Goal: Task Accomplishment & Management: Manage account settings

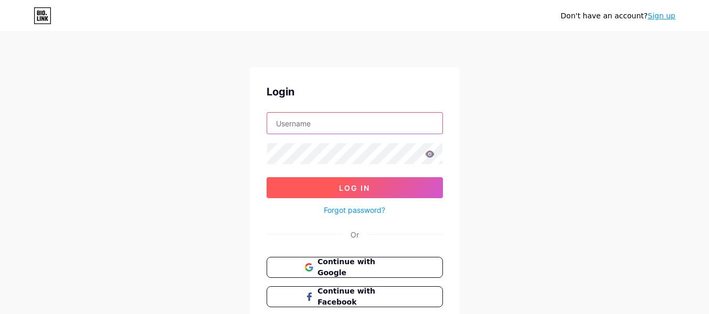
type input "[EMAIL_ADDRESS][DOMAIN_NAME]"
click at [339, 183] on button "Log In" at bounding box center [354, 187] width 176 height 21
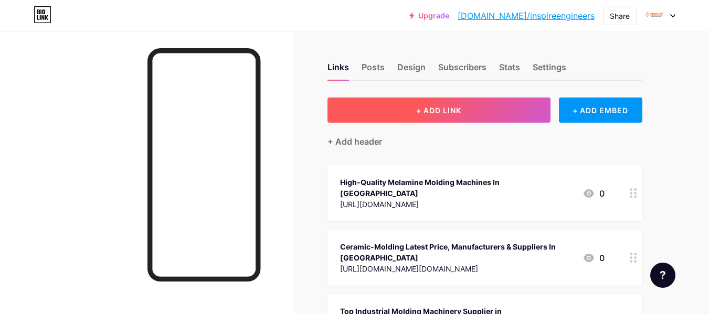
click at [459, 111] on span "+ ADD LINK" at bounding box center [438, 110] width 45 height 9
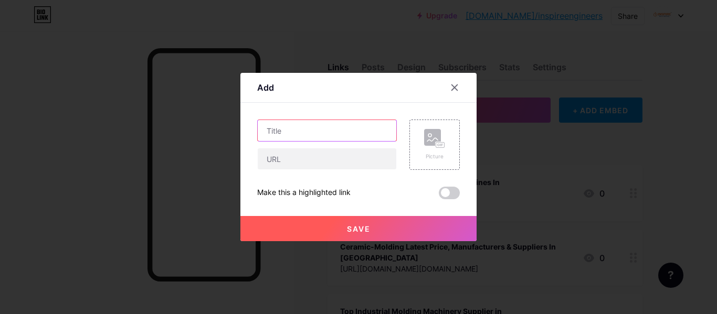
click at [305, 127] on input "text" at bounding box center [327, 130] width 138 height 21
paste input "Frame Type Molding Machine Manufacturer in [GEOGRAPHIC_DATA], [GEOGRAPHIC_DATA]"
type input "Frame Type Molding Machine Manufacturer in [GEOGRAPHIC_DATA], [GEOGRAPHIC_DATA]"
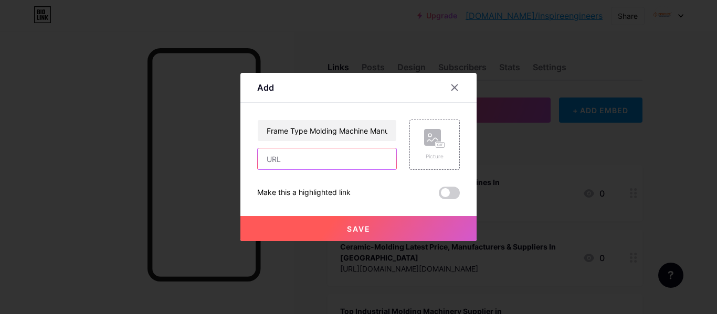
click at [314, 150] on input "text" at bounding box center [327, 158] width 138 height 21
paste input "[URL][DOMAIN_NAME]"
type input "[URL][DOMAIN_NAME]"
click at [338, 247] on div at bounding box center [358, 157] width 717 height 314
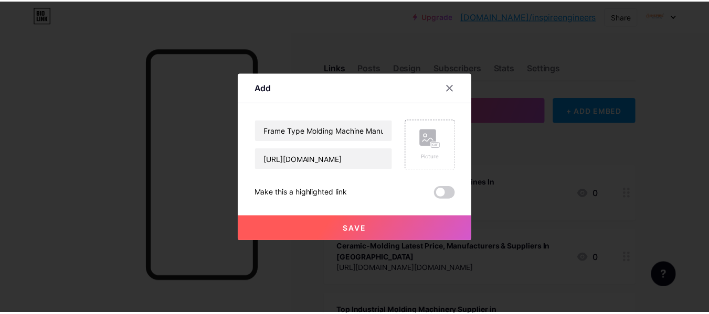
scroll to position [0, 0]
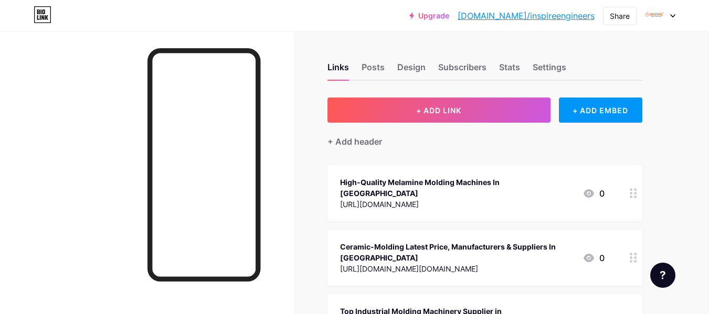
click at [616, 5] on div "Upgrade [DOMAIN_NAME]/inspir... [DOMAIN_NAME]/inspireengineers Share Switch acc…" at bounding box center [354, 15] width 709 height 31
click at [616, 10] on div "Share" at bounding box center [620, 15] width 20 height 11
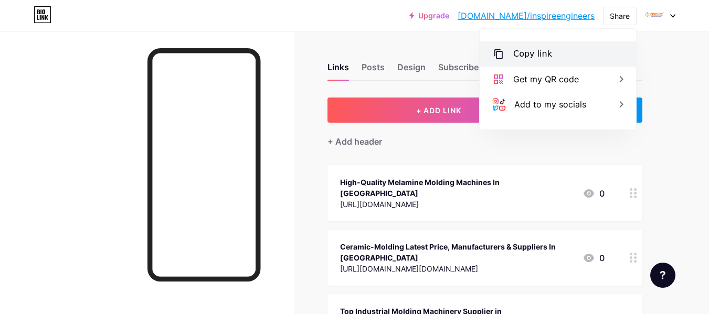
click at [504, 56] on icon at bounding box center [498, 54] width 13 height 13
